Goal: Find specific page/section: Find specific page/section

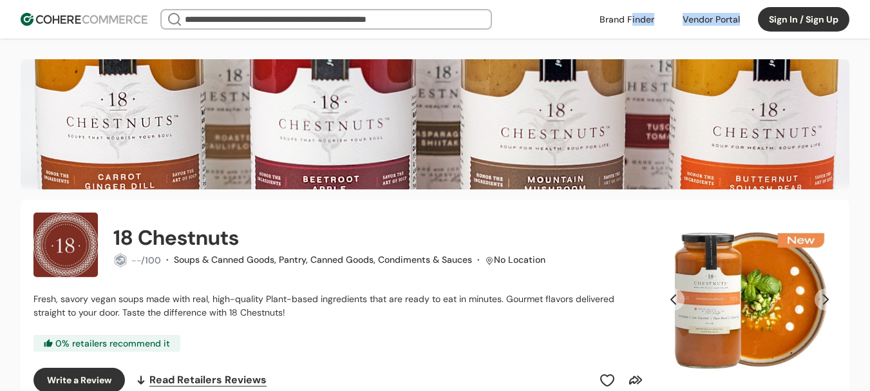
drag, startPoint x: 710, startPoint y: 15, endPoint x: 629, endPoint y: 8, distance: 81.4
click at [629, 8] on header "We Came Up Empty Looks like there aren’t any matches at the moment. Refine your…" at bounding box center [435, 19] width 870 height 39
click at [622, 15] on link at bounding box center [627, 19] width 70 height 19
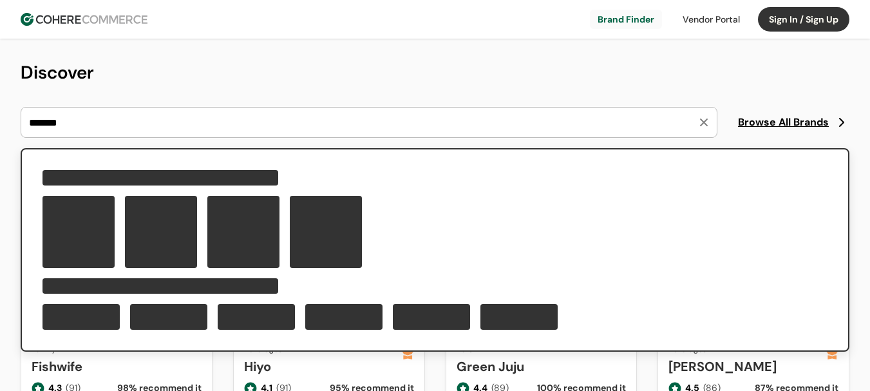
type input "*******"
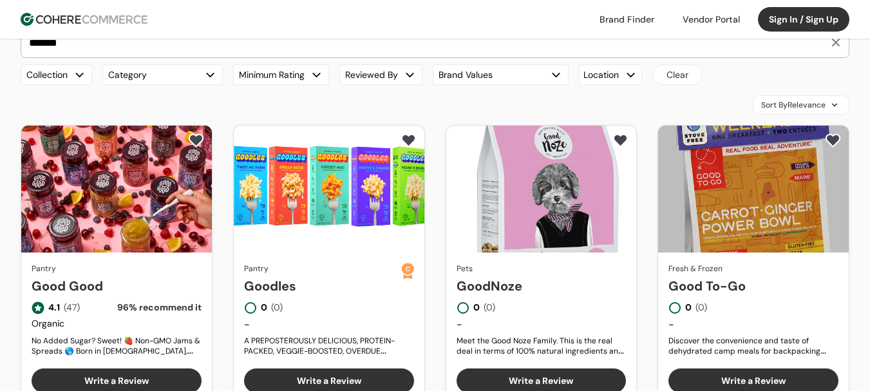
scroll to position [64, 0]
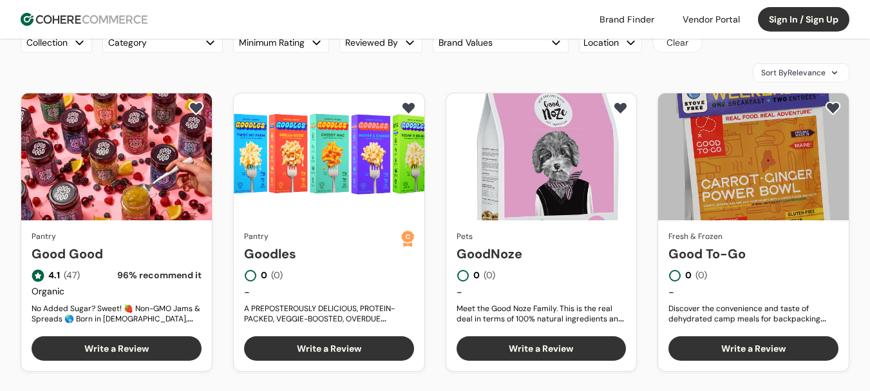
click at [356, 244] on link "Goodles" at bounding box center [322, 253] width 157 height 19
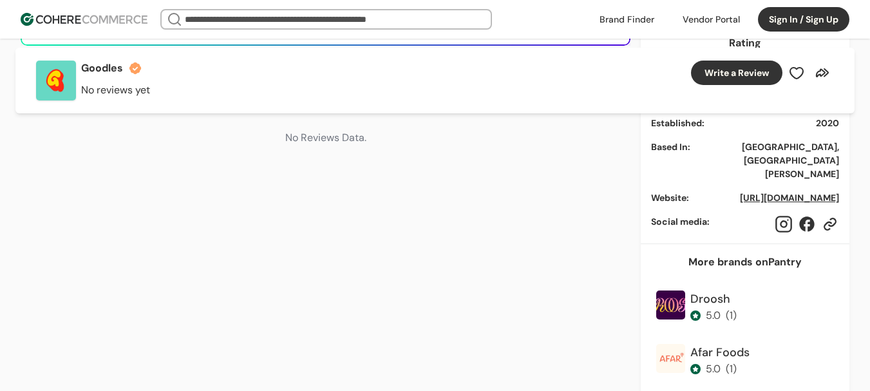
scroll to position [579, 0]
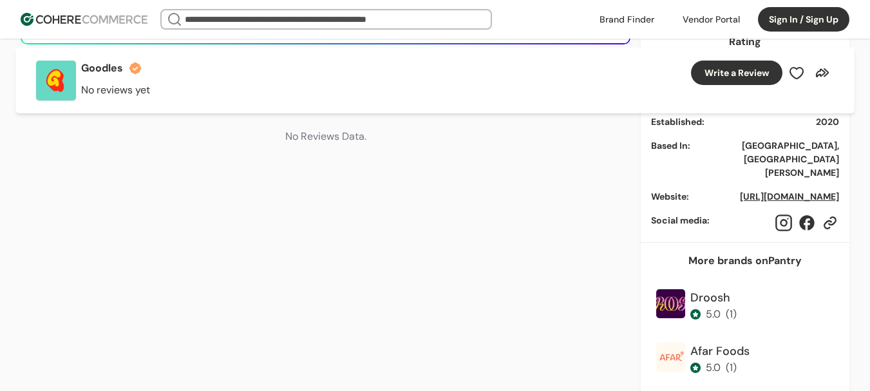
click at [773, 191] on link "[URL][DOMAIN_NAME]" at bounding box center [789, 197] width 99 height 12
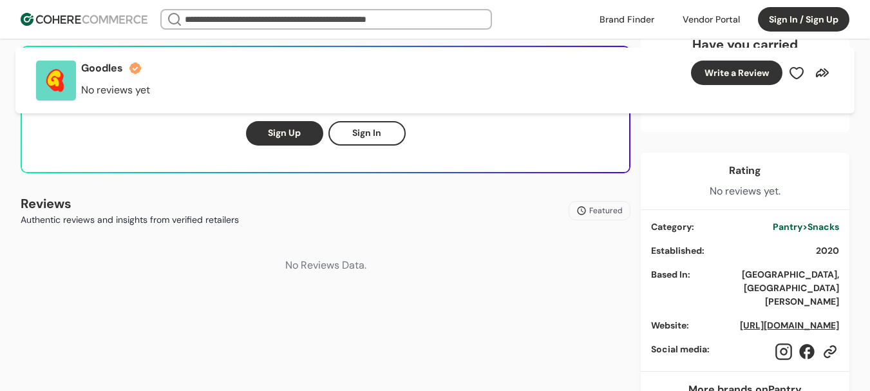
scroll to position [515, 0]
